Goal: Task Accomplishment & Management: Use online tool/utility

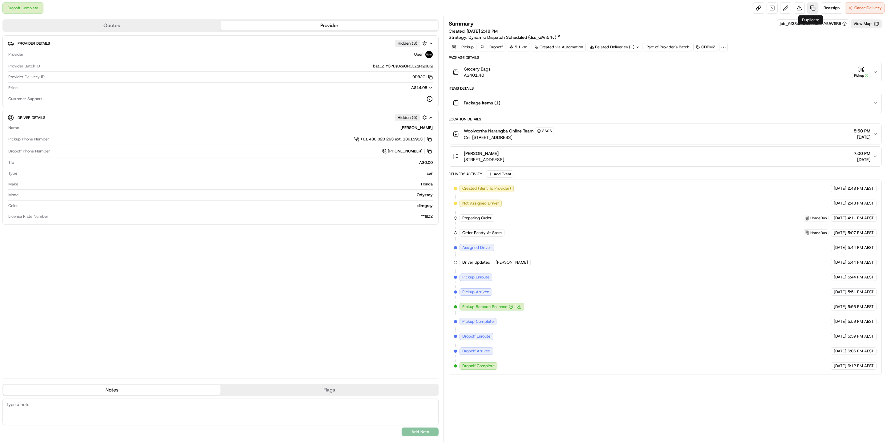
click at [808, 6] on link at bounding box center [812, 7] width 11 height 11
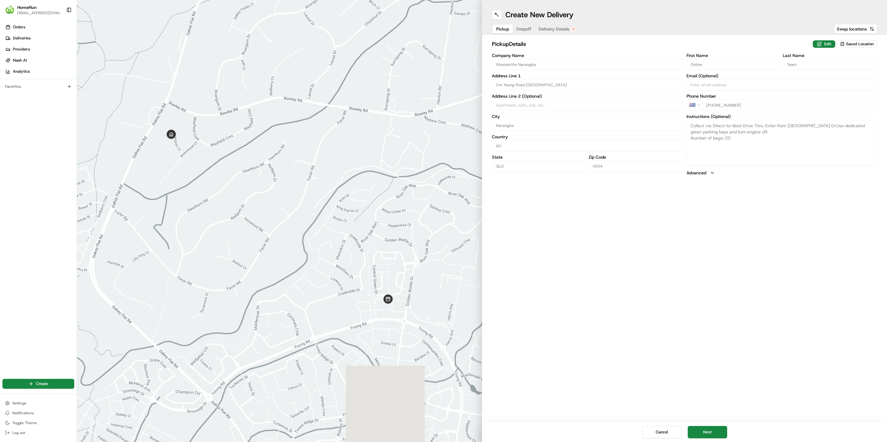
click at [554, 31] on span "Delivery Details" at bounding box center [554, 29] width 31 height 6
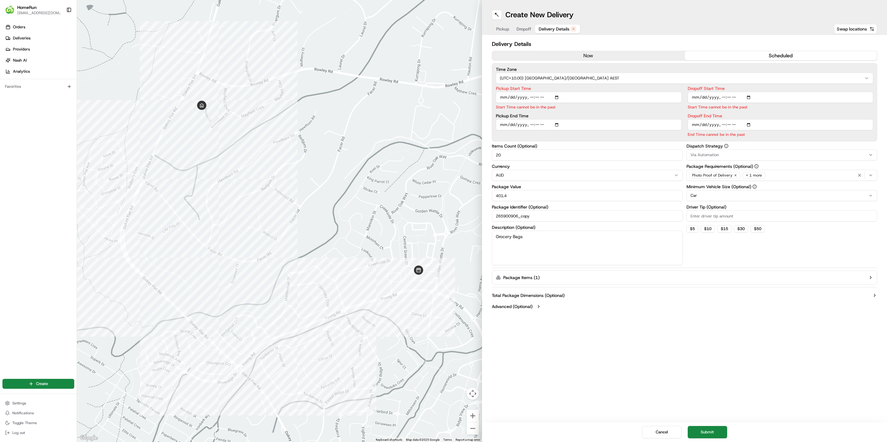
click at [553, 56] on button "now" at bounding box center [588, 55] width 192 height 9
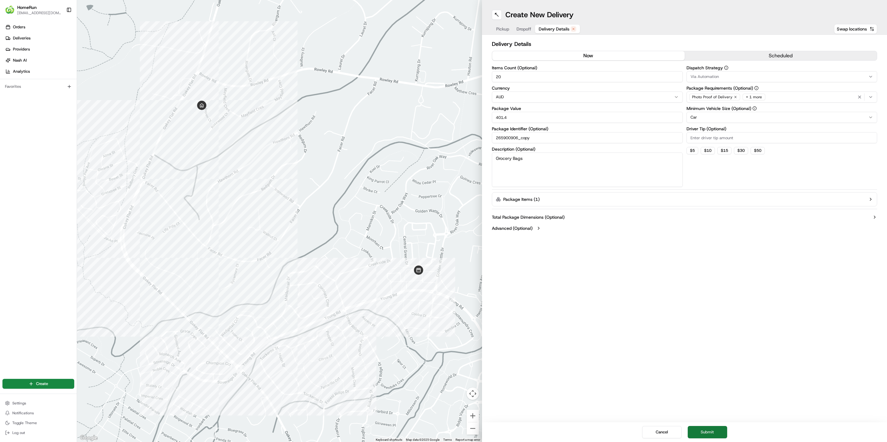
click at [702, 437] on button "Submit" at bounding box center [707, 432] width 39 height 12
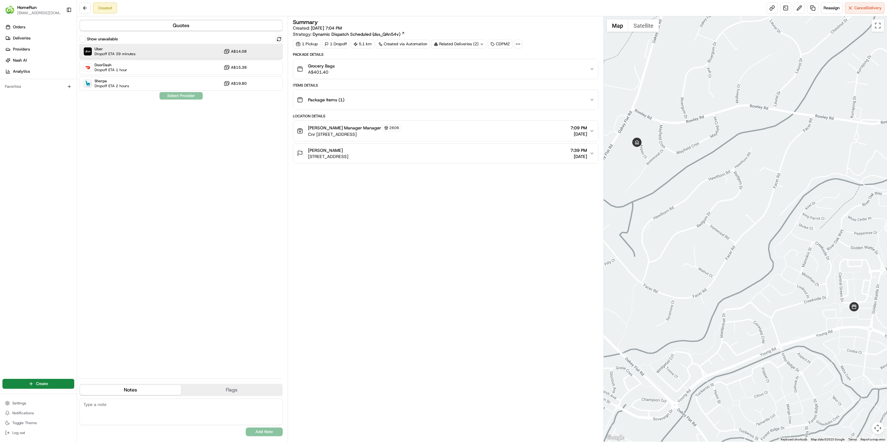
click at [133, 54] on span "Dropoff ETA 39 minutes" at bounding box center [115, 53] width 41 height 5
click at [170, 94] on button "Assign Provider" at bounding box center [181, 95] width 44 height 7
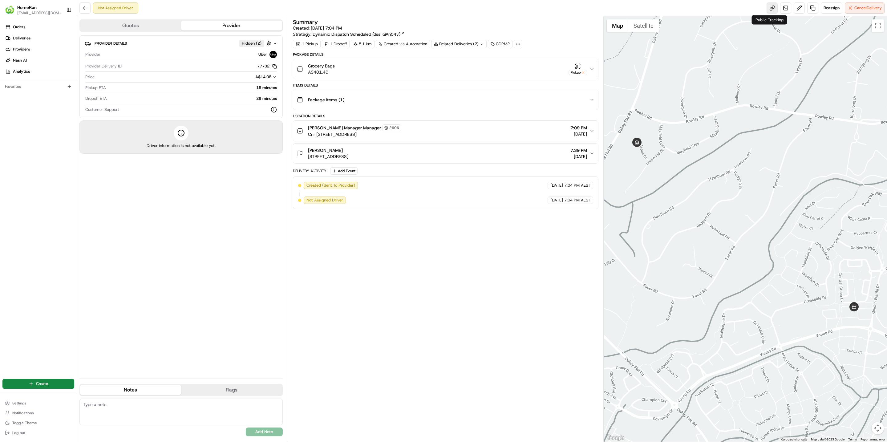
click at [768, 6] on link at bounding box center [772, 7] width 11 height 11
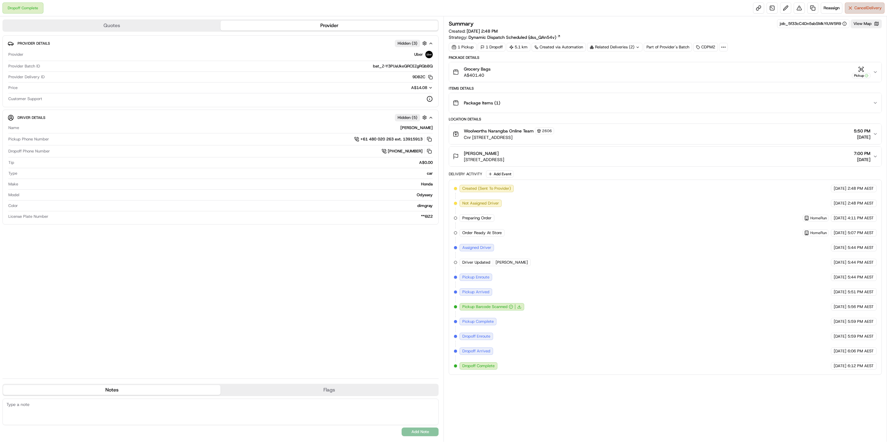
click at [859, 11] on button "Cancel Delivery" at bounding box center [865, 7] width 40 height 11
click at [630, 50] on div "Related Deliveries (2)" at bounding box center [614, 47] width 55 height 9
click at [636, 74] on span "job_dW8DBRGUffcE9EMDPZ5roB" at bounding box center [627, 73] width 61 height 6
